Goal: Check status: Check status

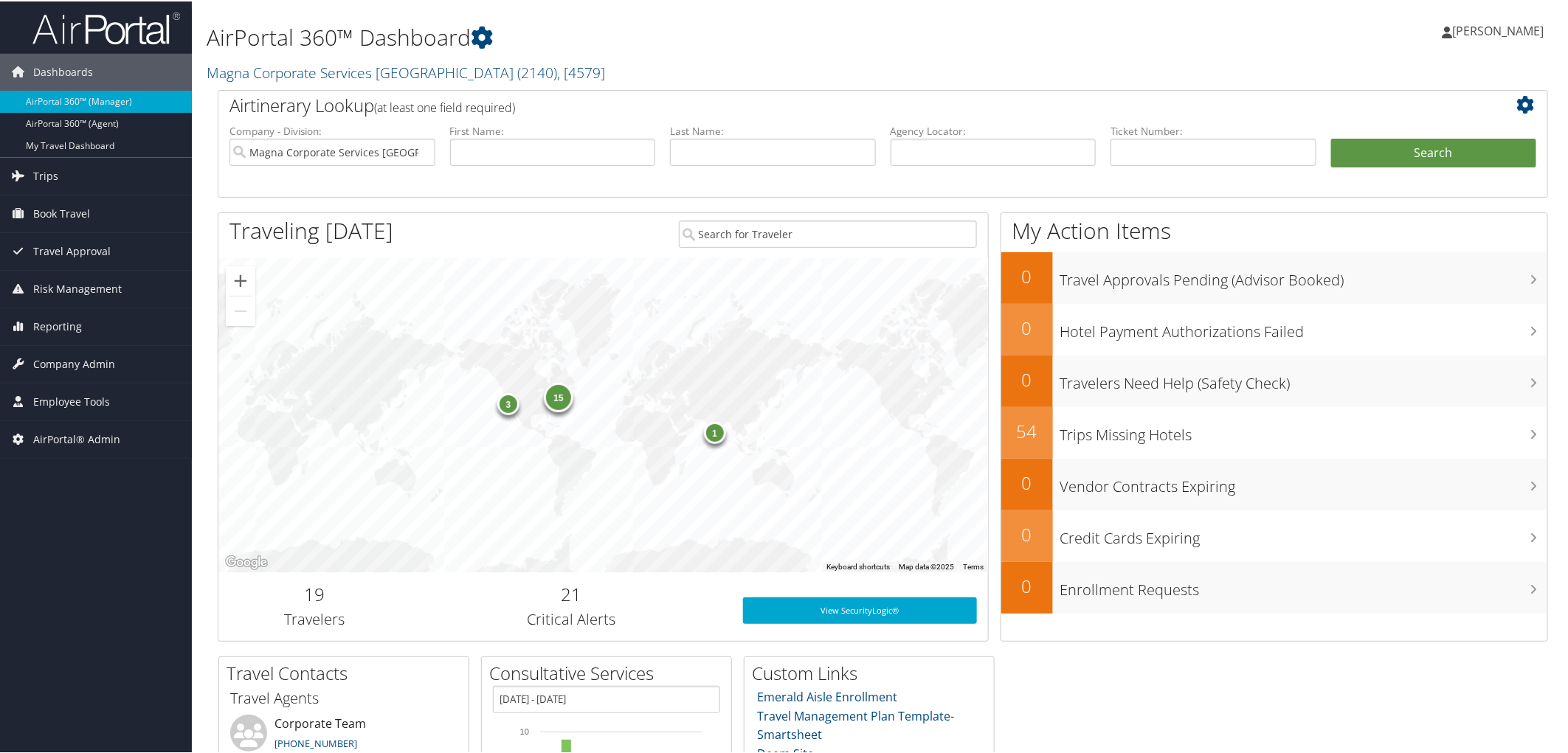
click at [761, 72] on h2 "Magna Corporate Services America ( 2140 ) , [ 4579 ]" at bounding box center [657, 70] width 901 height 25
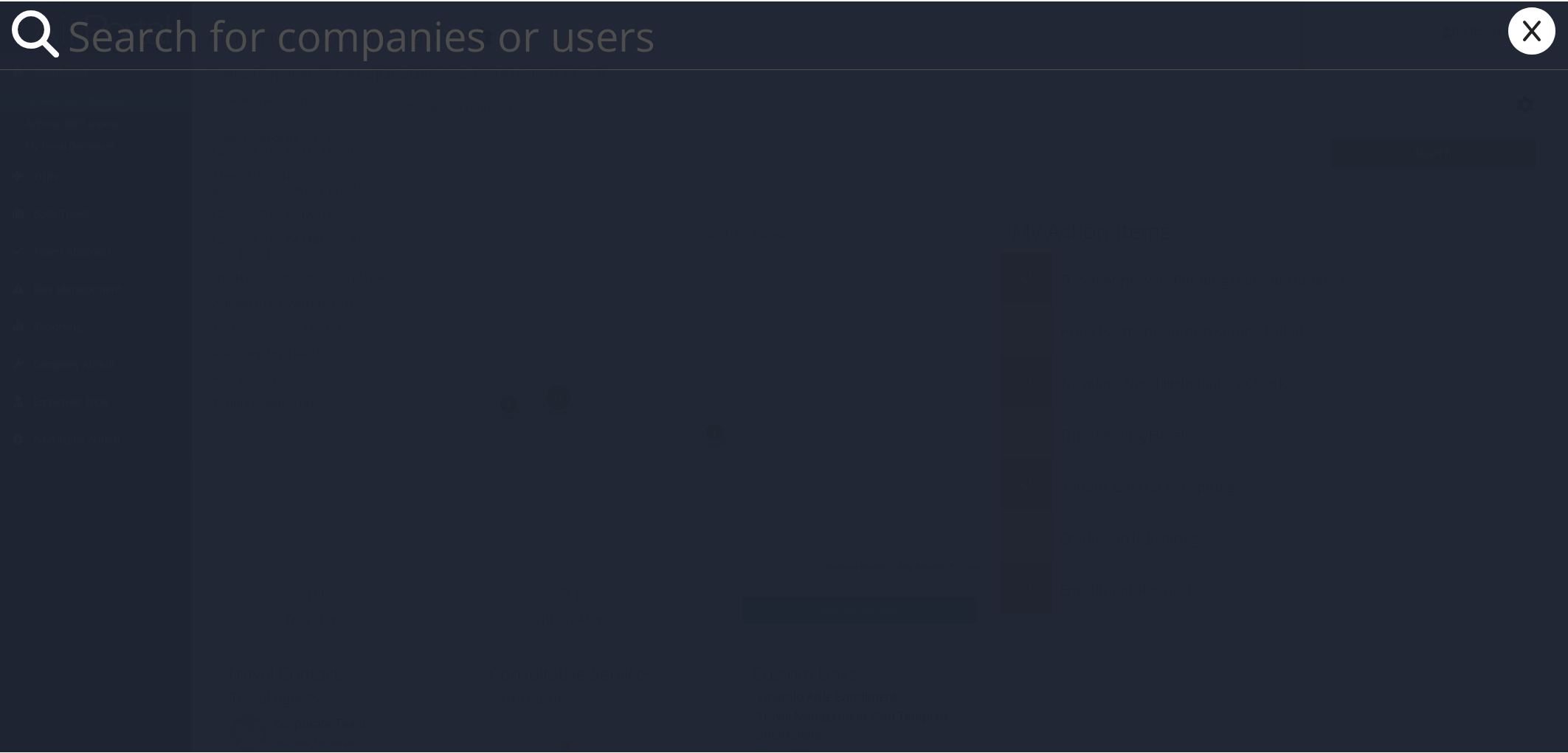
paste input "Omobayo Salawu"
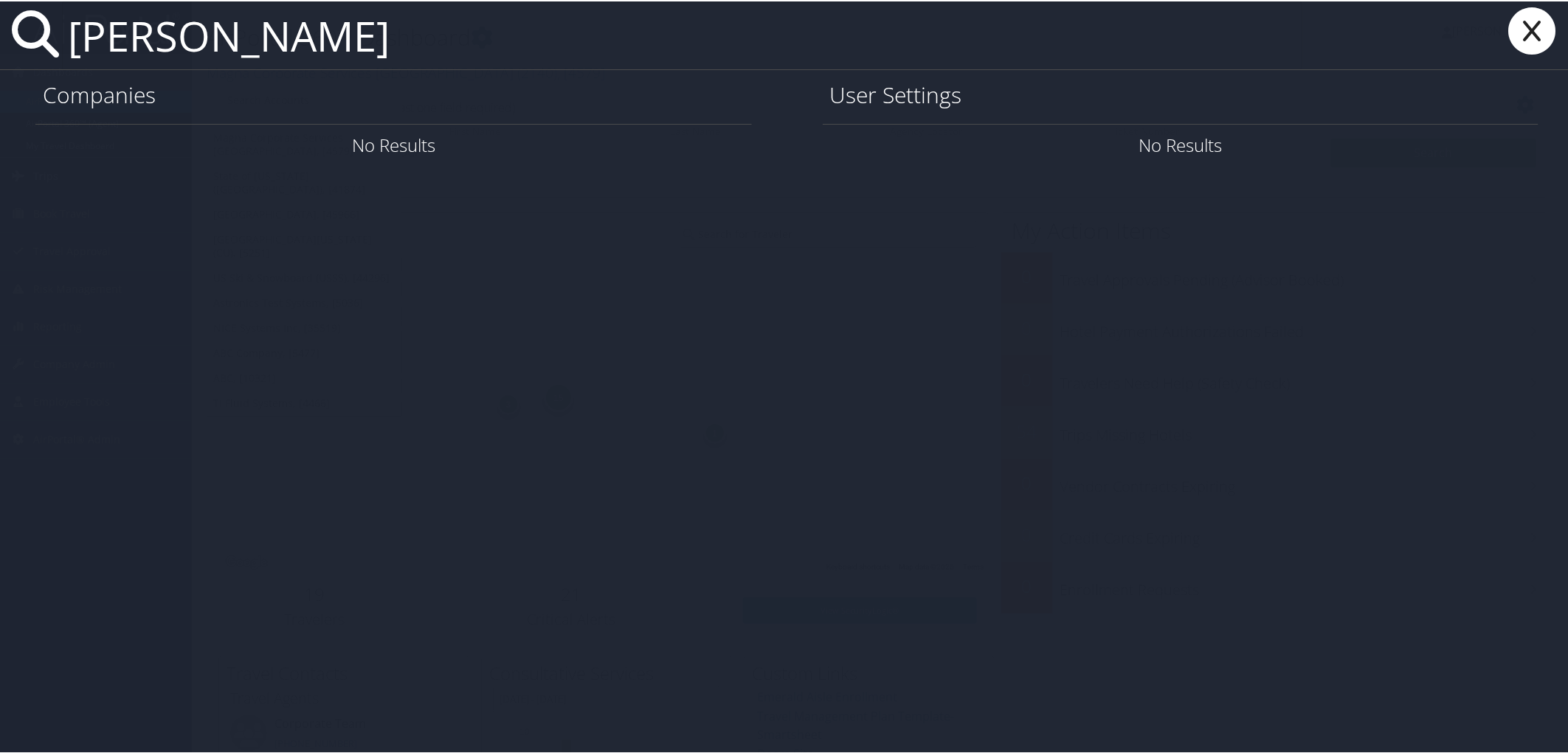
drag, startPoint x: 271, startPoint y: 19, endPoint x: 408, endPoint y: 34, distance: 137.8
click at [408, 34] on input "Omobayo Salawu" at bounding box center [682, 34] width 1240 height 68
type input "Omobayo Salawu"
click at [1542, 41] on icon at bounding box center [1532, 30] width 59 height 47
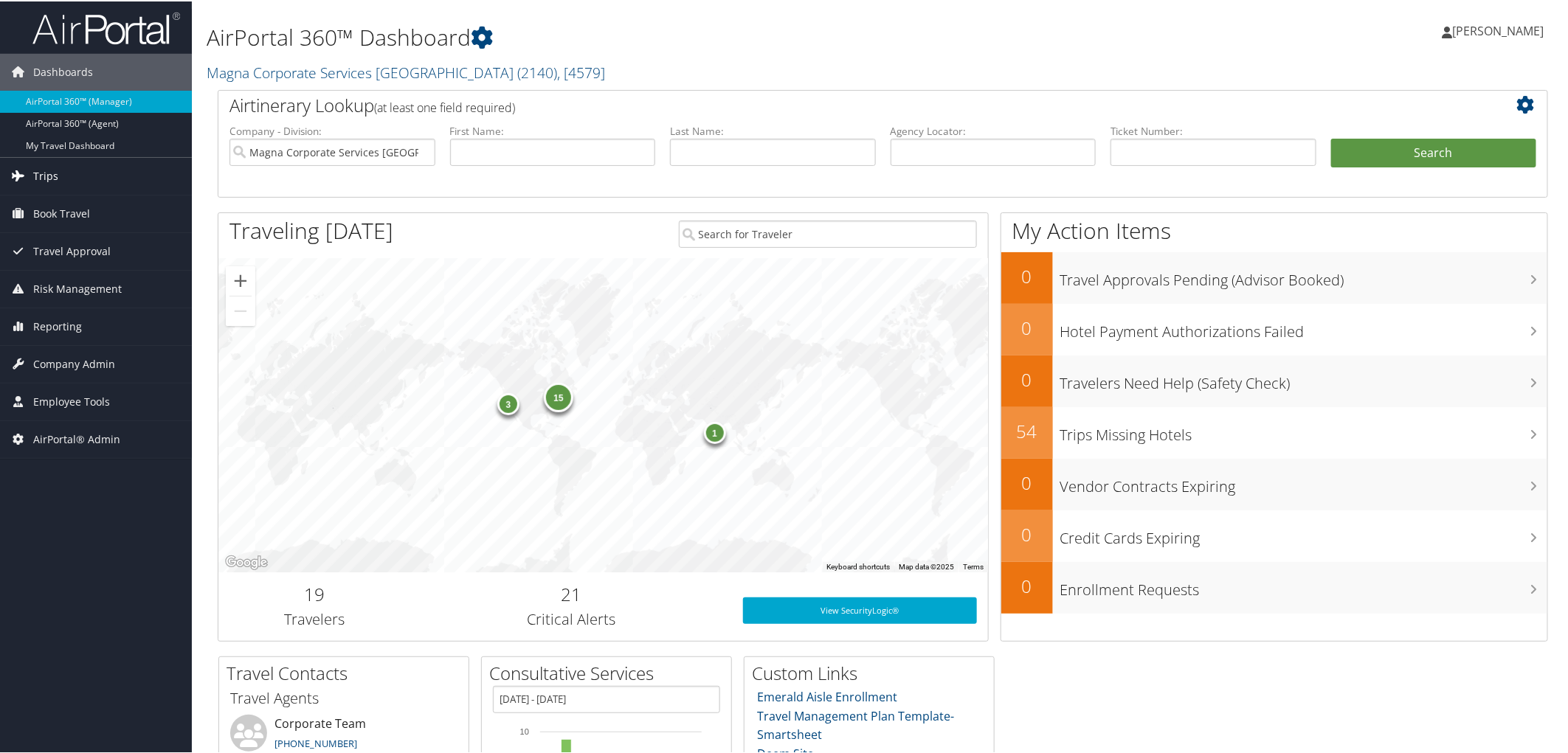
click at [41, 174] on span "Trips" at bounding box center [45, 174] width 25 height 37
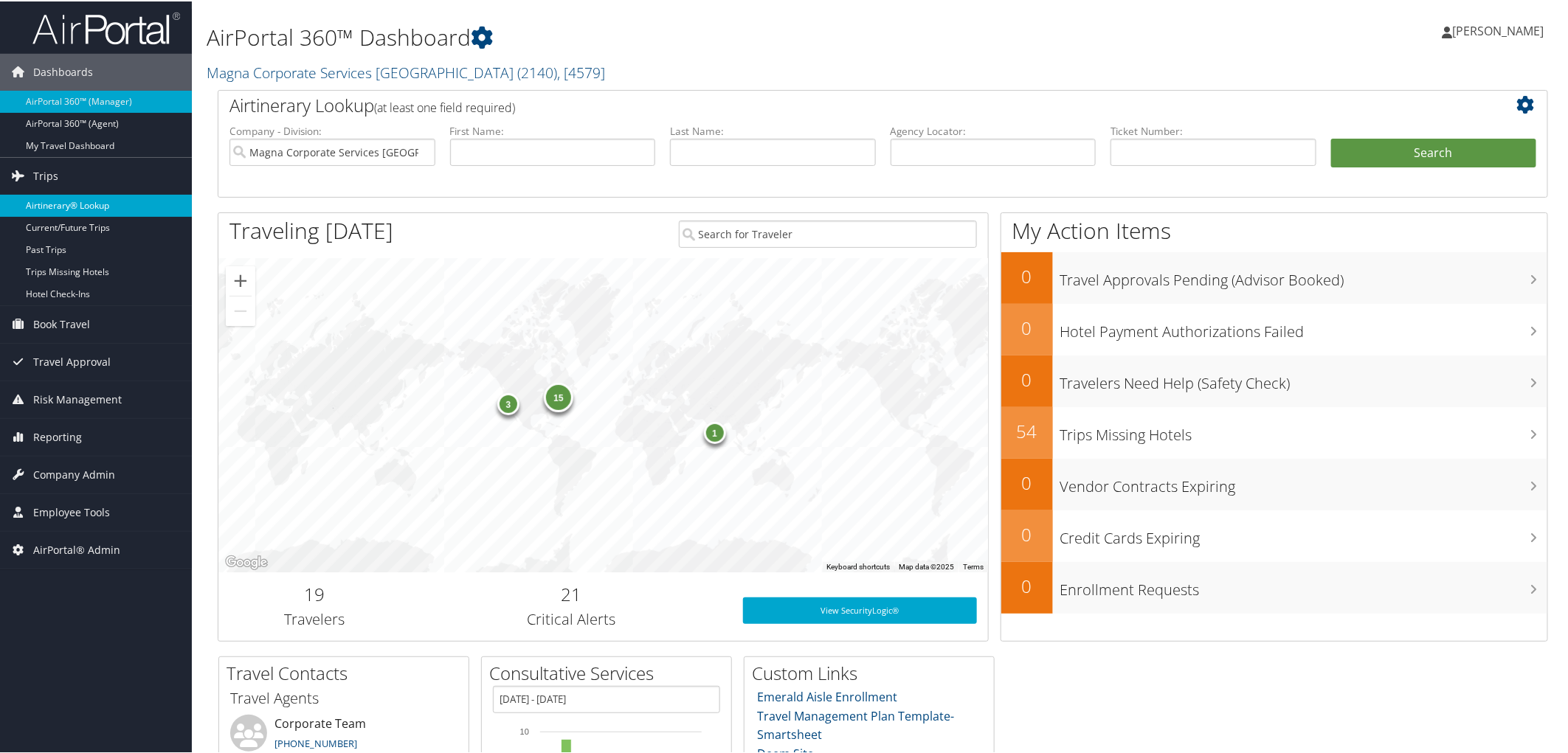
click at [59, 200] on link "Airtinerary® Lookup" at bounding box center [96, 204] width 192 height 22
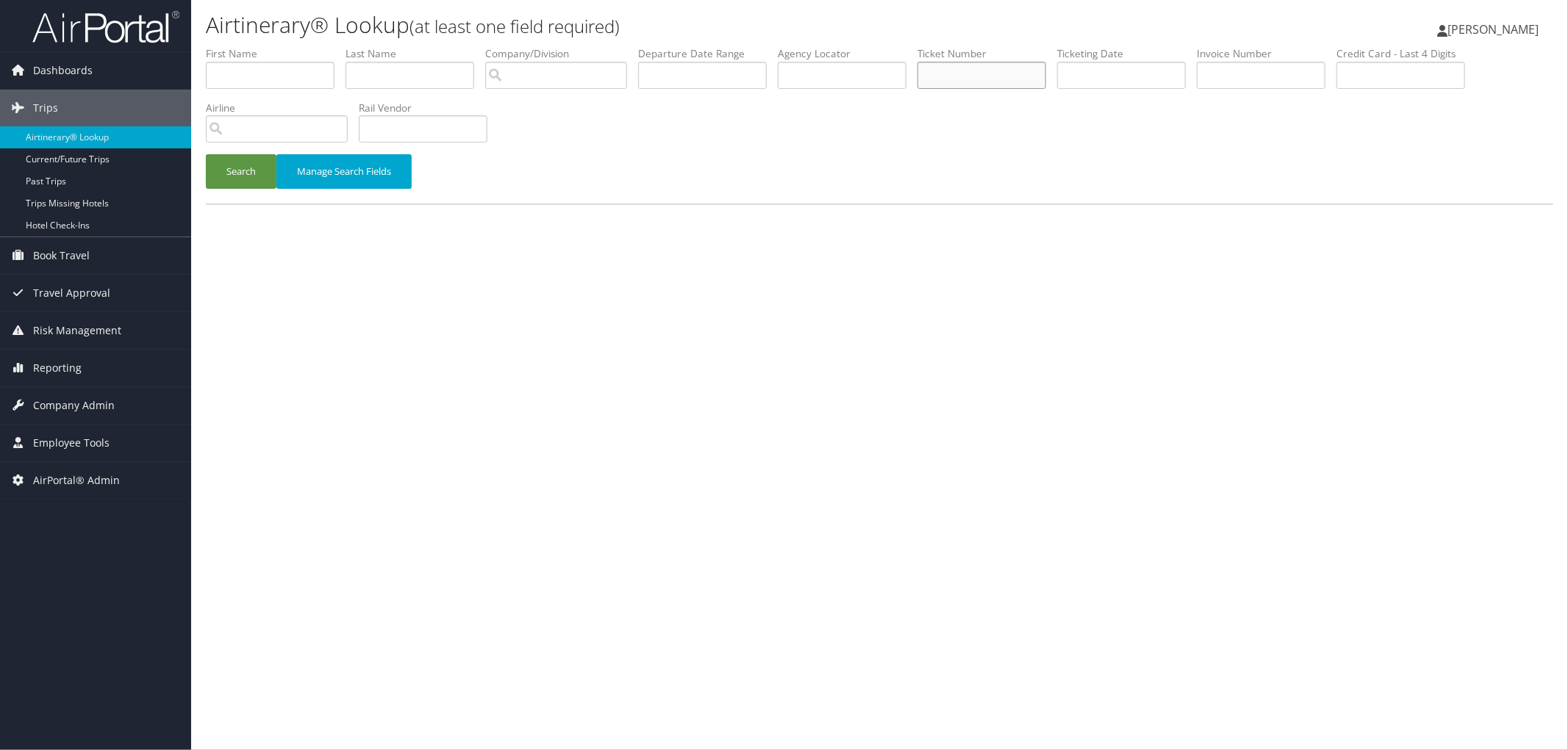
click at [994, 77] on input "text" at bounding box center [982, 75] width 129 height 27
type input "0277310244235"
click at [206, 154] on button "Search" at bounding box center [241, 171] width 71 height 34
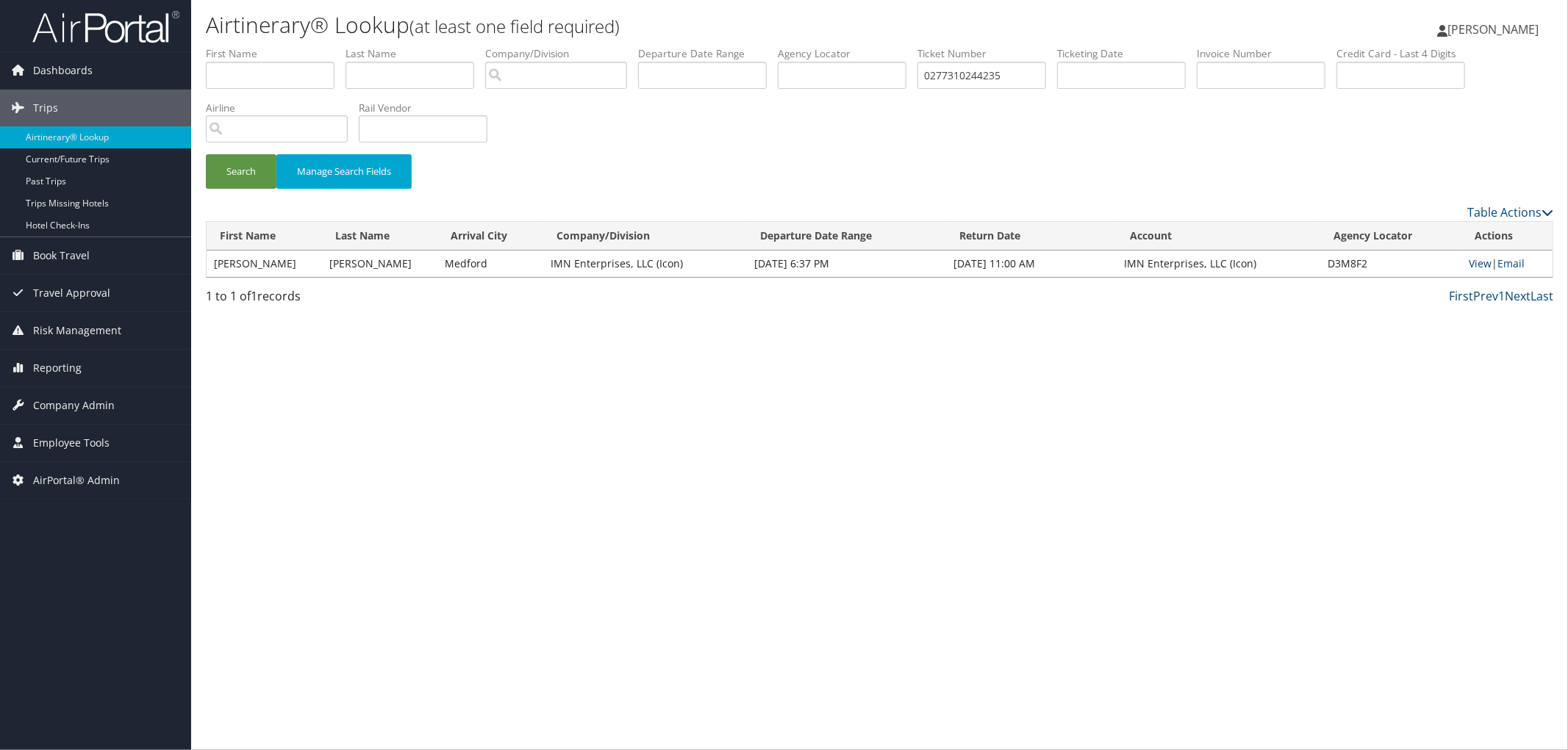
click at [1482, 261] on link "View" at bounding box center [1480, 263] width 23 height 14
